Goal: Task Accomplishment & Management: Manage account settings

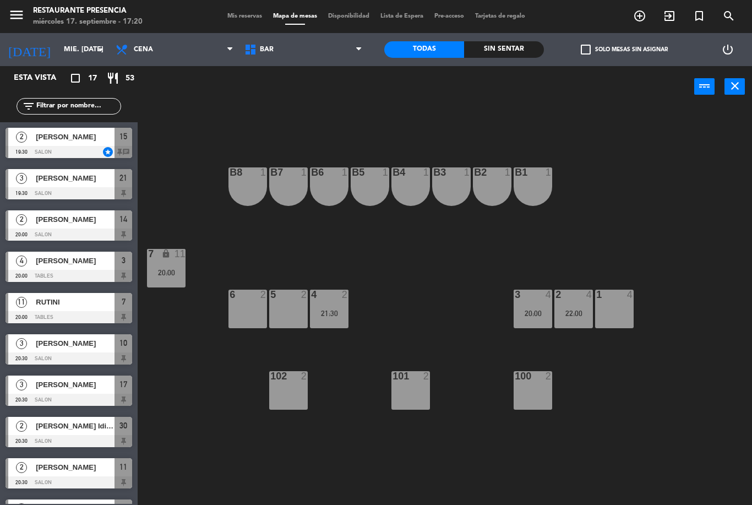
click at [319, 54] on span "BAR" at bounding box center [303, 49] width 129 height 24
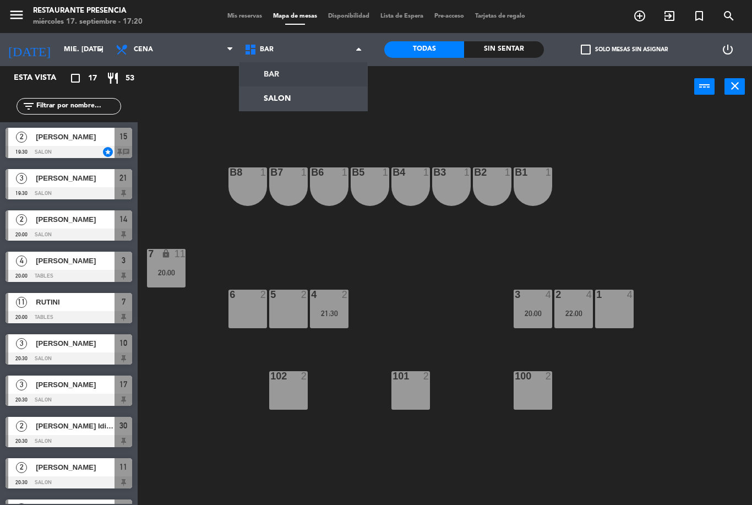
click at [328, 96] on ng-component "menu Restaurante Presencia miércoles 17. septiembre - 17:20 Mis reservas Mapa d…" at bounding box center [376, 252] width 752 height 505
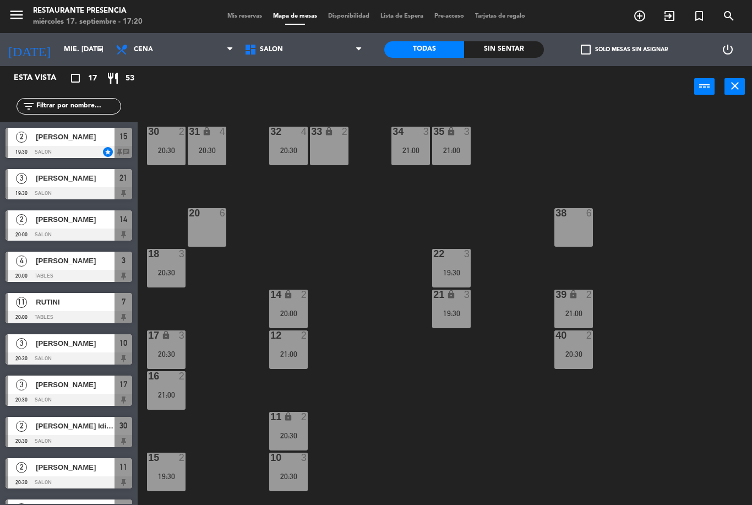
click at [216, 157] on div "31 lock 4 20:30" at bounding box center [207, 146] width 39 height 39
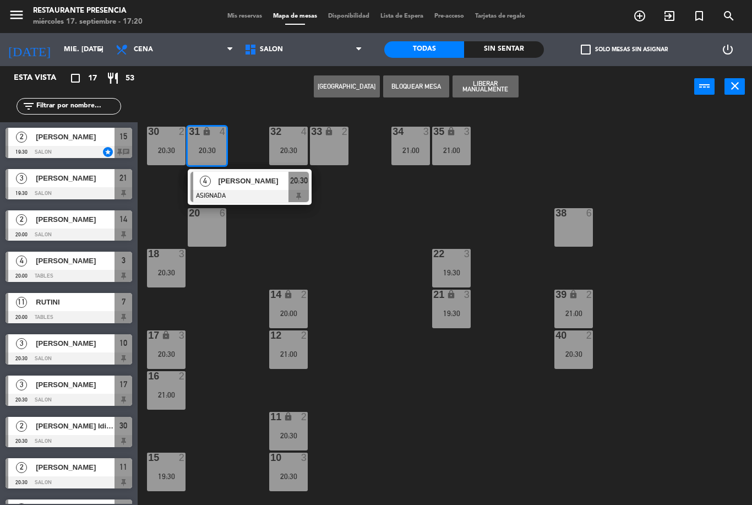
click at [341, 235] on div "30 2 20:30 31 lock 4 20:30 4 [PERSON_NAME] ASIGNADA 20:30 32 4 20:30 33 lock 2 …" at bounding box center [448, 305] width 606 height 397
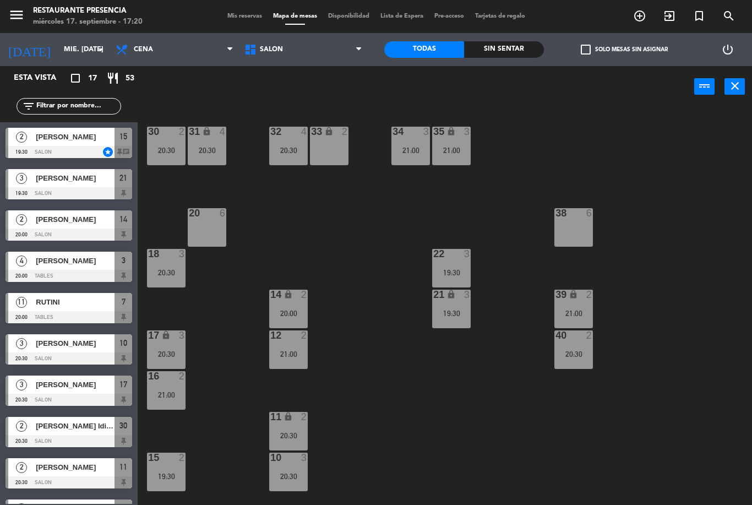
click at [168, 339] on icon "lock" at bounding box center [165, 334] width 9 height 9
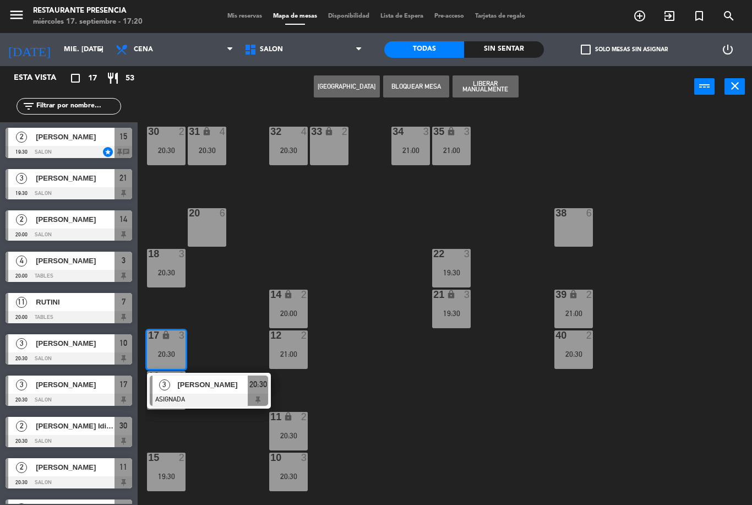
click at [231, 446] on div "30 2 20:30 31 lock 4 20:30 32 4 20:30 33 lock 2 34 3 21:00 35 lock 3 21:00 38 6…" at bounding box center [448, 305] width 606 height 397
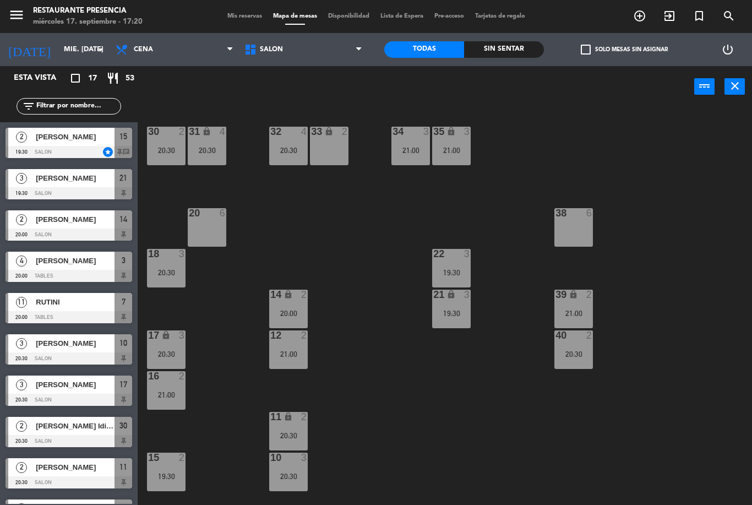
click at [421, 154] on div "21:00" at bounding box center [410, 150] width 39 height 8
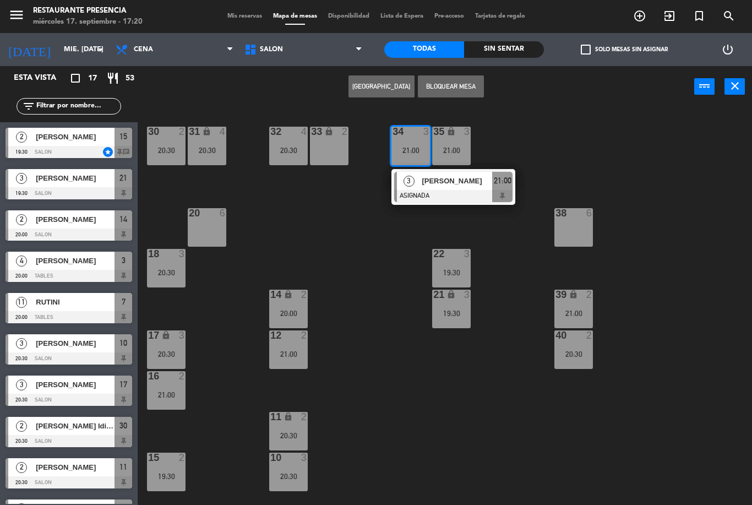
click at [417, 242] on div "30 2 20:30 31 lock 4 20:30 32 4 20:30 33 lock 2 34 3 21:00 3 [PERSON_NAME] ASIG…" at bounding box center [448, 305] width 606 height 397
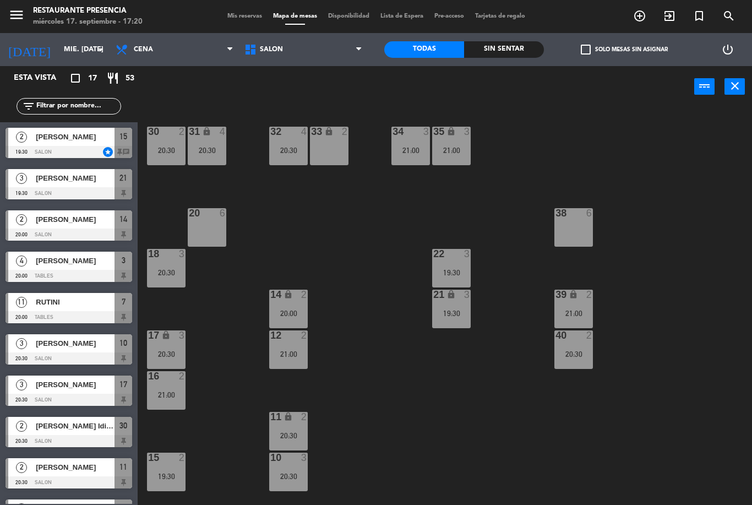
click at [462, 316] on div "19:30" at bounding box center [451, 313] width 39 height 8
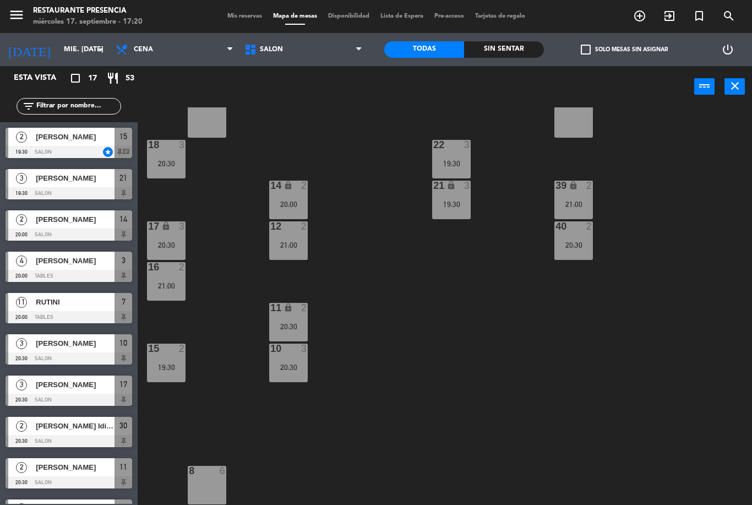
scroll to position [109, 0]
click at [287, 363] on div "20:30" at bounding box center [288, 367] width 39 height 8
click at [356, 347] on div "30 2 20:30 31 lock 4 20:30 32 4 20:30 33 lock 2 34 3 21:00 35 lock 3 21:00 38 6…" at bounding box center [448, 305] width 606 height 397
click at [291, 320] on div "11 lock 2 20:30" at bounding box center [288, 322] width 39 height 39
click at [350, 417] on div "30 2 20:30 31 lock 4 20:30 32 4 20:30 33 lock 2 34 3 21:00 35 lock 3 21:00 38 6…" at bounding box center [448, 305] width 606 height 397
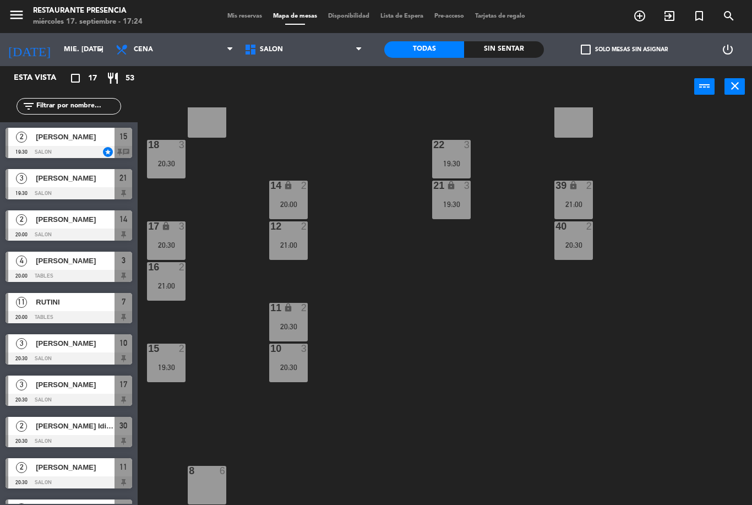
click at [224, 14] on span "Mis reservas" at bounding box center [245, 16] width 46 height 6
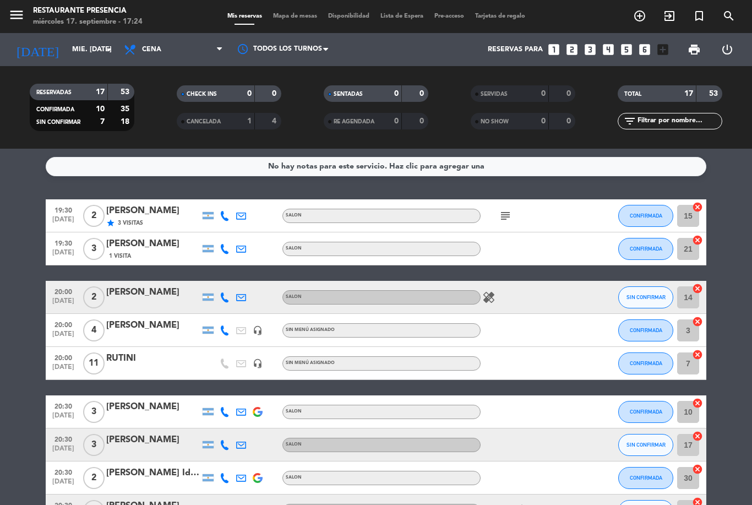
click at [67, 53] on input "mié. [DATE]" at bounding box center [113, 49] width 93 height 19
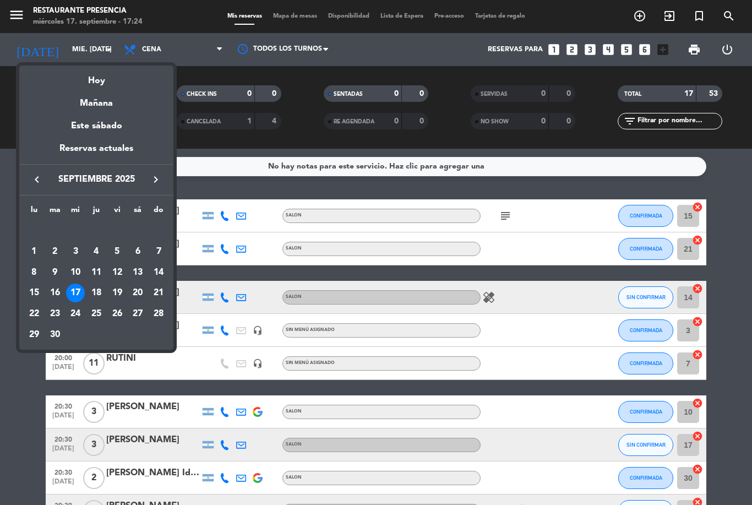
click at [118, 310] on div "26" at bounding box center [117, 313] width 19 height 19
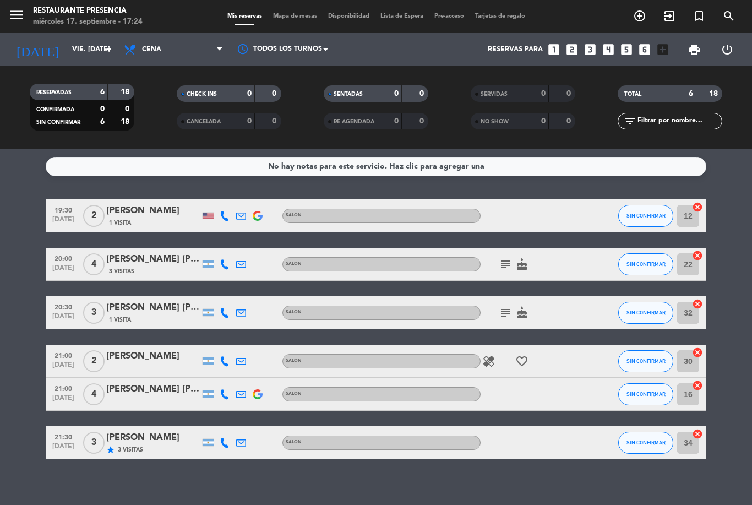
scroll to position [9, 0]
click at [508, 257] on icon "subject" at bounding box center [504, 263] width 13 height 13
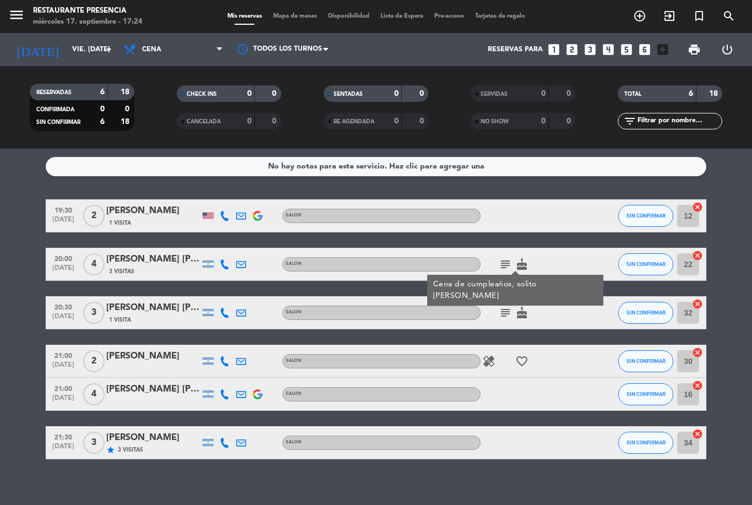
click at [540, 248] on div "subject Cena de cumpleaños, solito [PERSON_NAME] cake" at bounding box center [529, 264] width 99 height 32
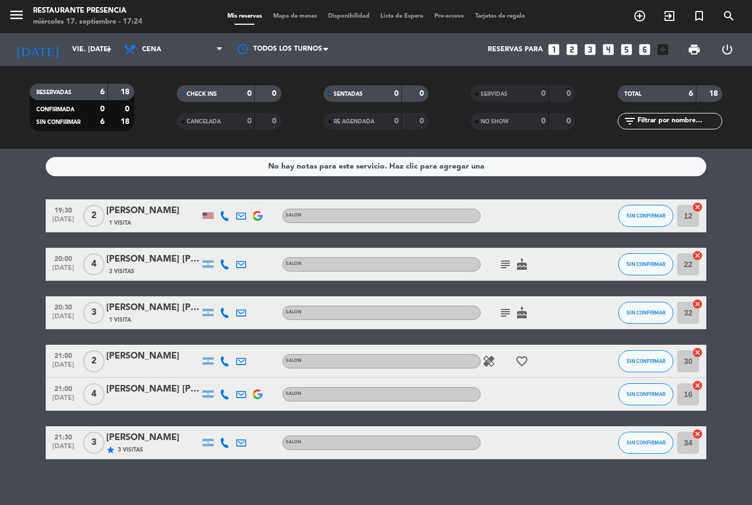
click at [519, 257] on icon "cake" at bounding box center [521, 263] width 13 height 13
click at [26, 352] on bookings-row "19:30 [DATE] 2 [PERSON_NAME] 1 Visita SALON SIN CONFIRMAR 12 cancel 20:00 [DATE…" at bounding box center [376, 329] width 752 height 260
click at [657, 253] on button "SIN CONFIRMAR" at bounding box center [645, 264] width 55 height 22
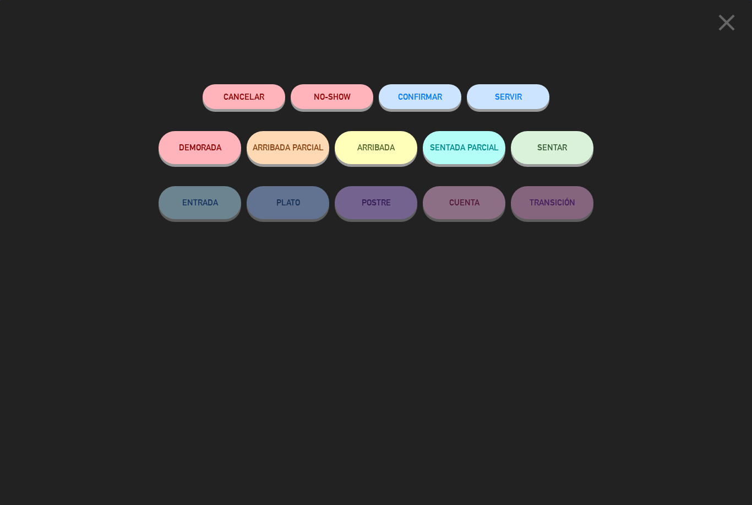
click at [428, 92] on span "CONFIRMAR" at bounding box center [420, 96] width 44 height 9
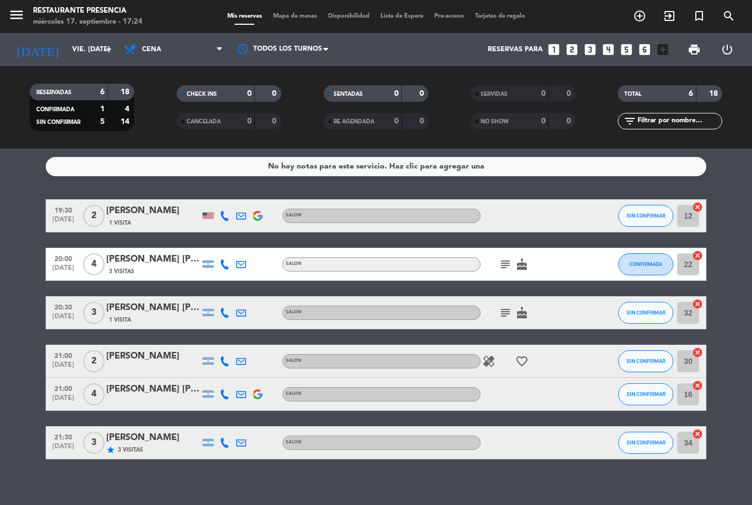
click at [503, 257] on icon "subject" at bounding box center [504, 263] width 13 height 13
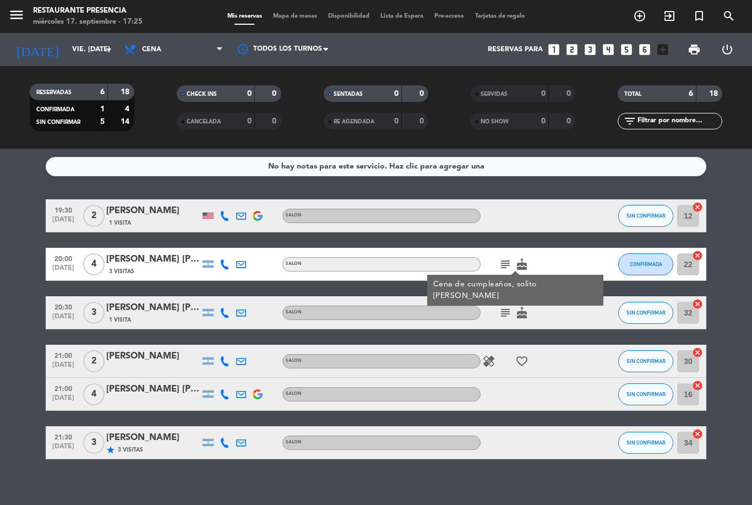
click at [79, 40] on input "vie. [DATE]" at bounding box center [113, 49] width 93 height 19
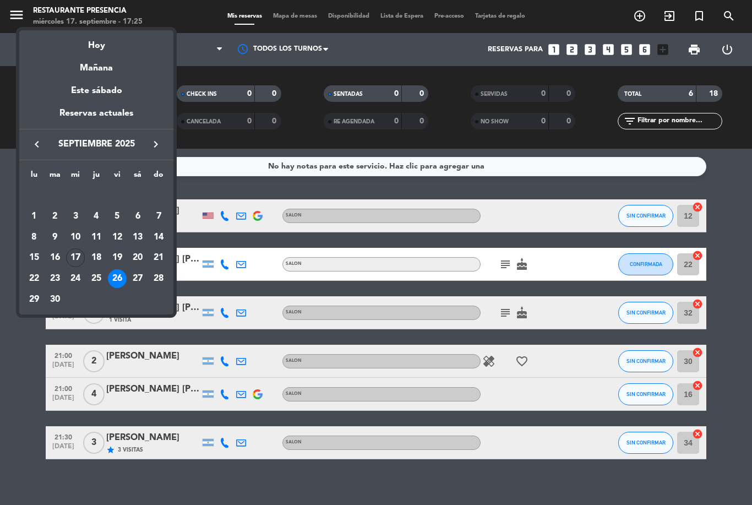
click at [127, 38] on div "Hoy" at bounding box center [96, 41] width 154 height 23
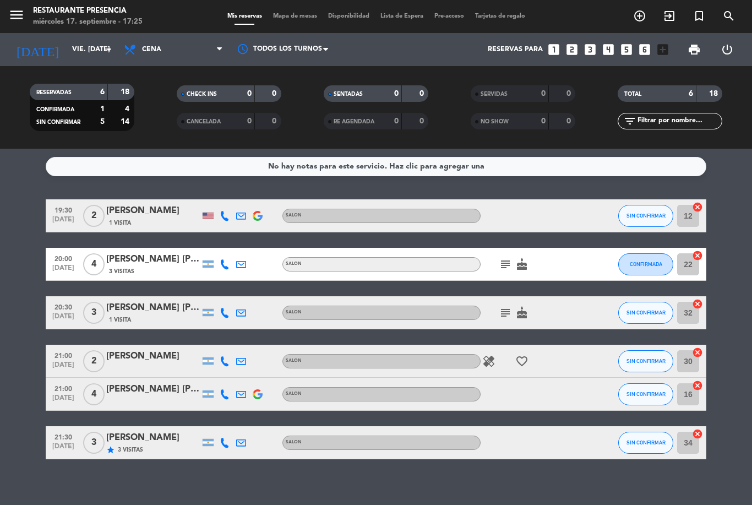
type input "mié. [DATE]"
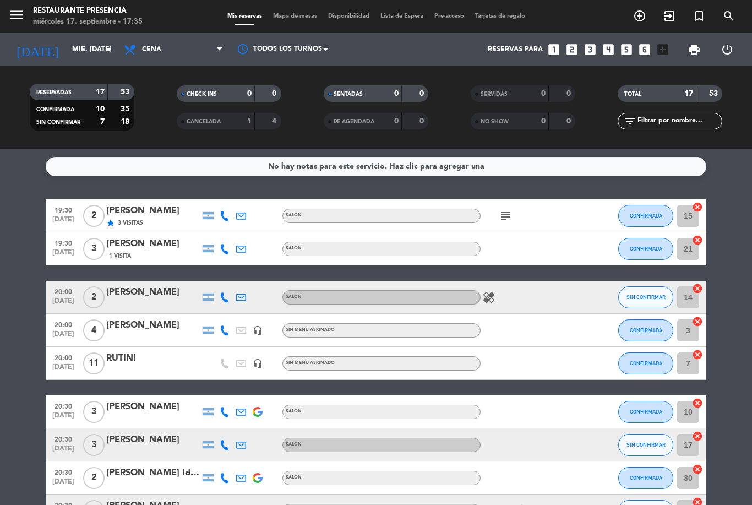
scroll to position [0, 0]
click at [281, 19] on span "Mapa de mesas" at bounding box center [294, 16] width 55 height 6
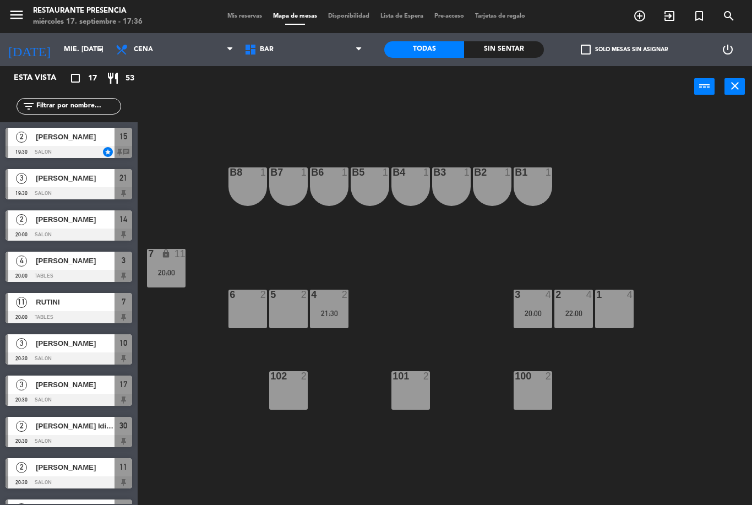
click at [225, 19] on span "Mis reservas" at bounding box center [245, 16] width 46 height 6
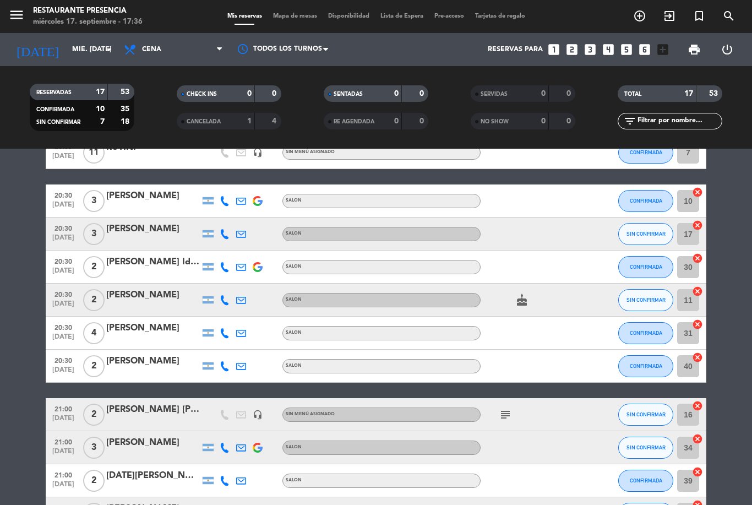
scroll to position [212, 0]
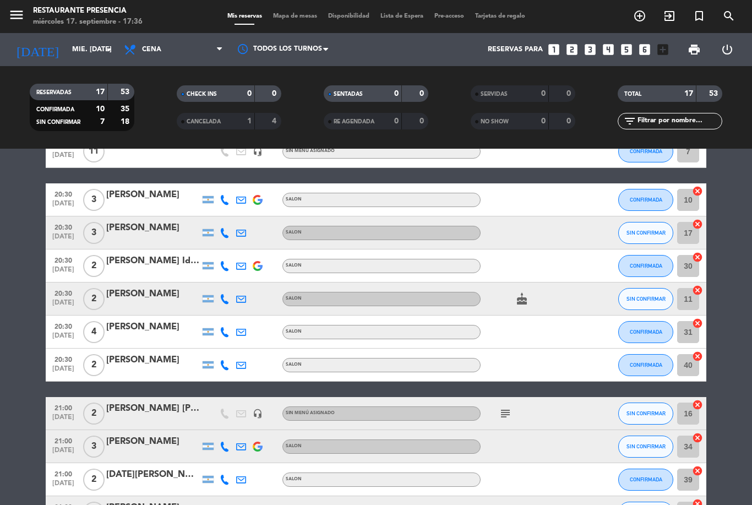
click at [652, 233] on span "SIN CONFIRMAR" at bounding box center [645, 232] width 39 height 6
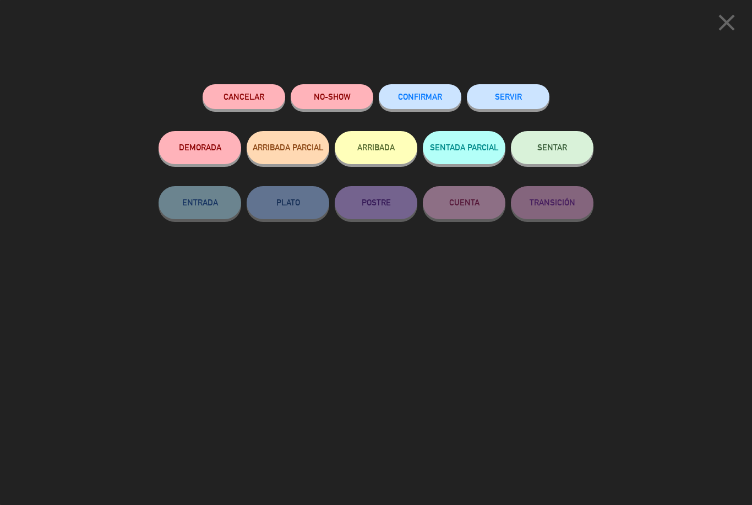
click at [429, 87] on button "CONFIRMAR" at bounding box center [420, 96] width 83 height 25
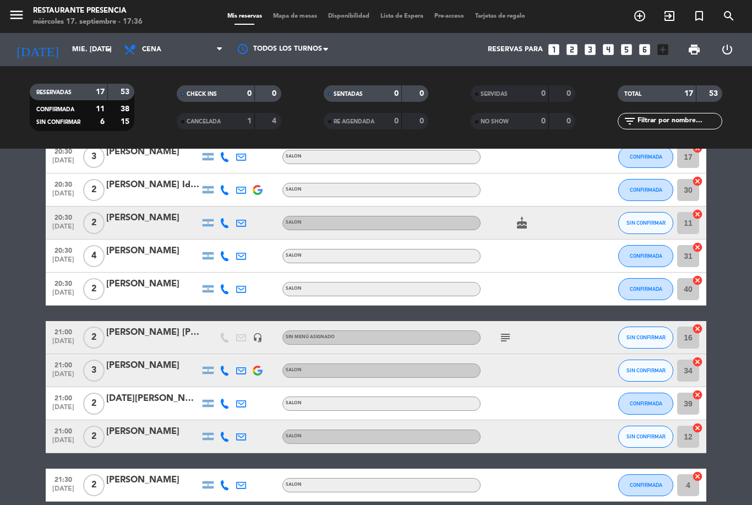
scroll to position [290, 0]
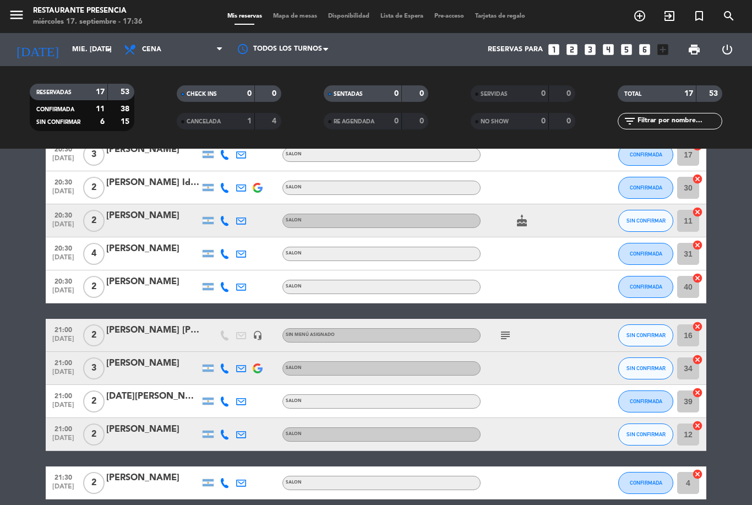
click at [644, 368] on span "SIN CONFIRMAR" at bounding box center [645, 368] width 39 height 6
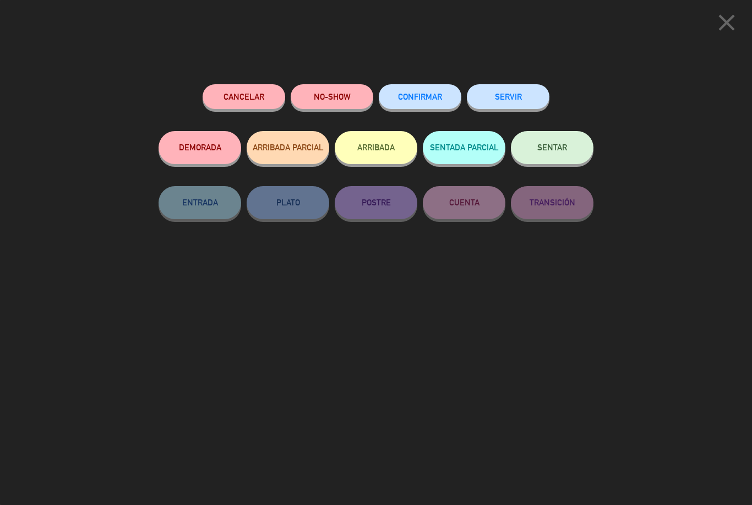
click at [439, 106] on button "CONFIRMAR" at bounding box center [420, 96] width 83 height 25
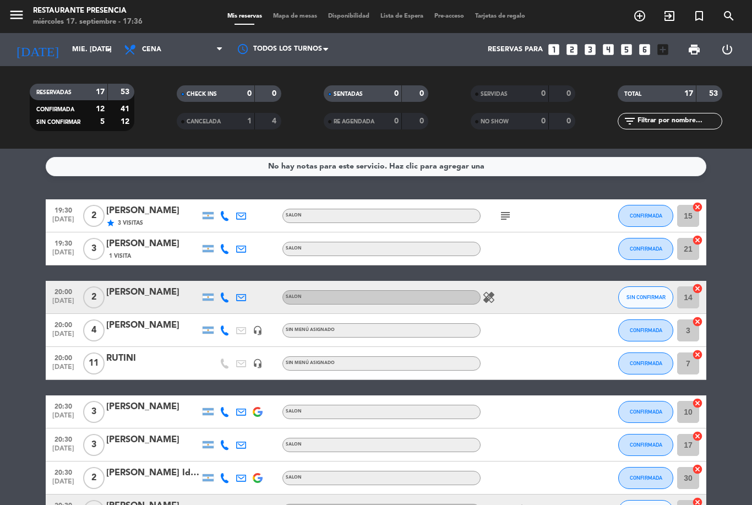
scroll to position [0, 0]
